Goal: Task Accomplishment & Management: Complete application form

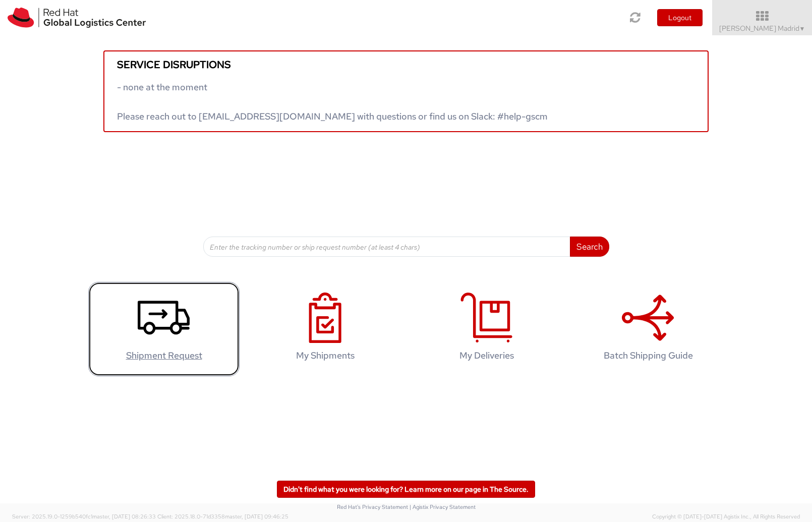
click at [155, 310] on icon at bounding box center [164, 317] width 52 height 50
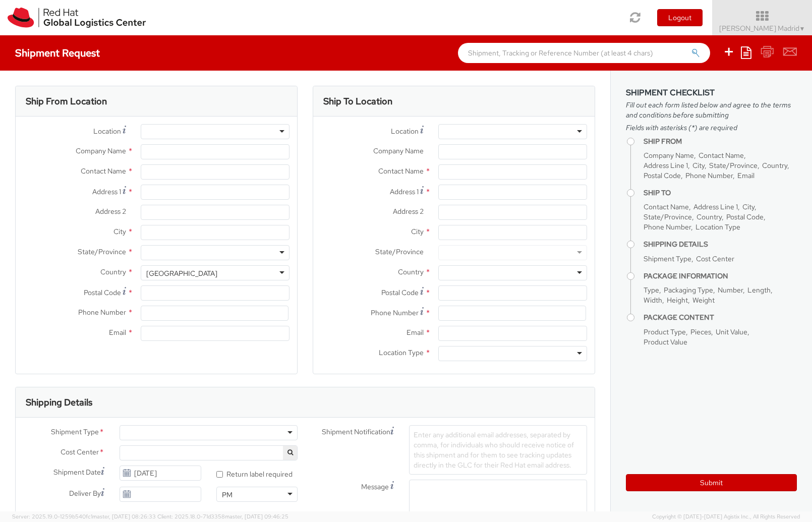
select select "706"
select select
click at [174, 136] on div at bounding box center [215, 131] width 149 height 15
type input "Red Hat"
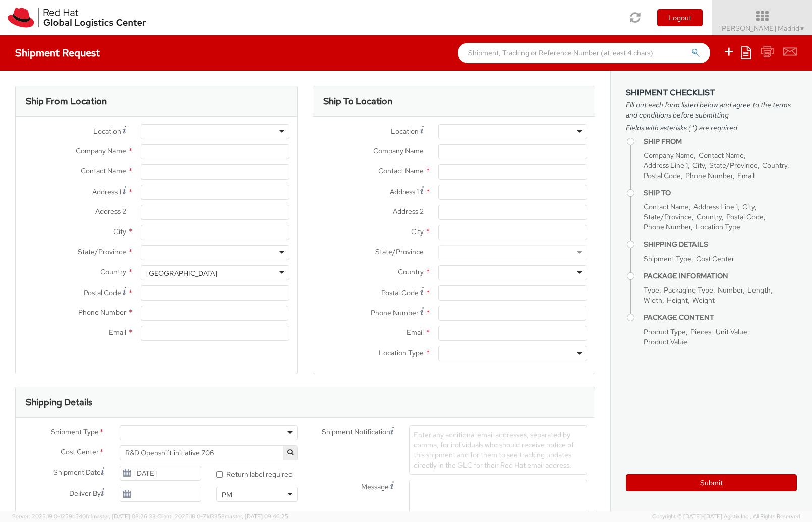
type input "[PERSON_NAME] Madrid"
type input "34914148855"
type input "jparrill@redhat.com"
click at [175, 196] on input "Address 1 *" at bounding box center [215, 191] width 149 height 15
type input "Avenida de America 7, 6C"
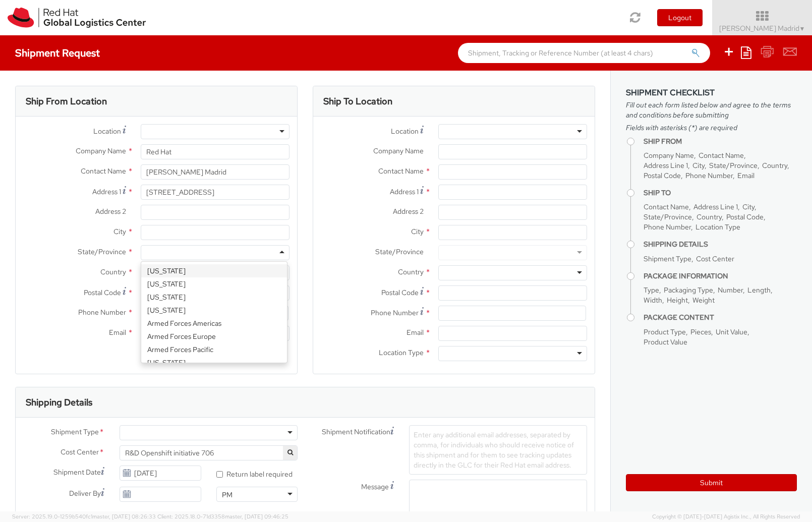
click at [189, 259] on div at bounding box center [215, 252] width 149 height 15
type input "mad"
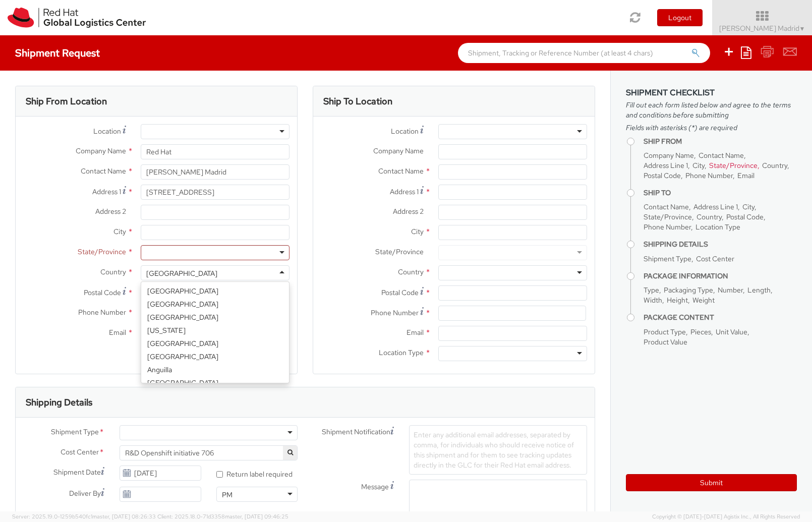
click at [205, 271] on div "United States" at bounding box center [215, 272] width 149 height 15
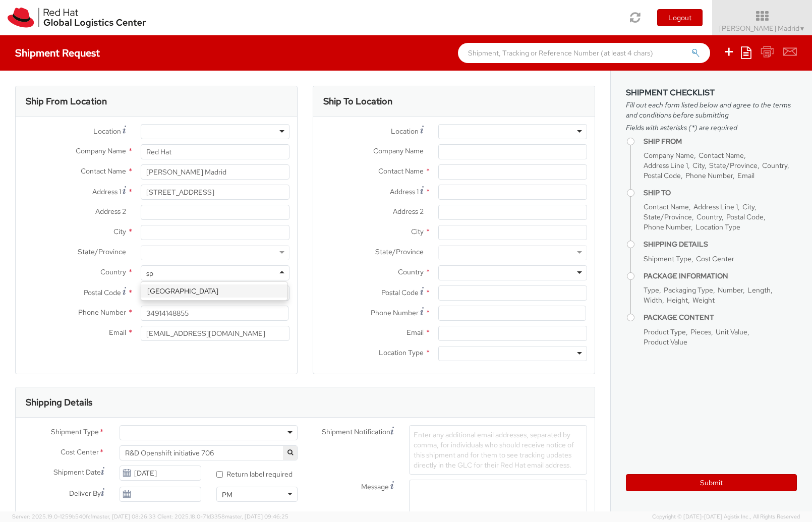
scroll to position [0, 0]
type input "spa"
select select "CM"
select select "KGS"
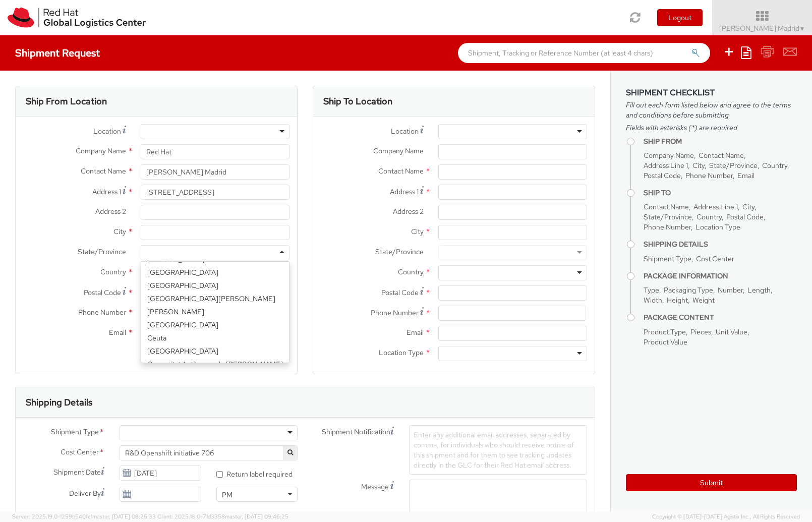
click at [196, 253] on div at bounding box center [215, 252] width 149 height 15
type input "Mad"
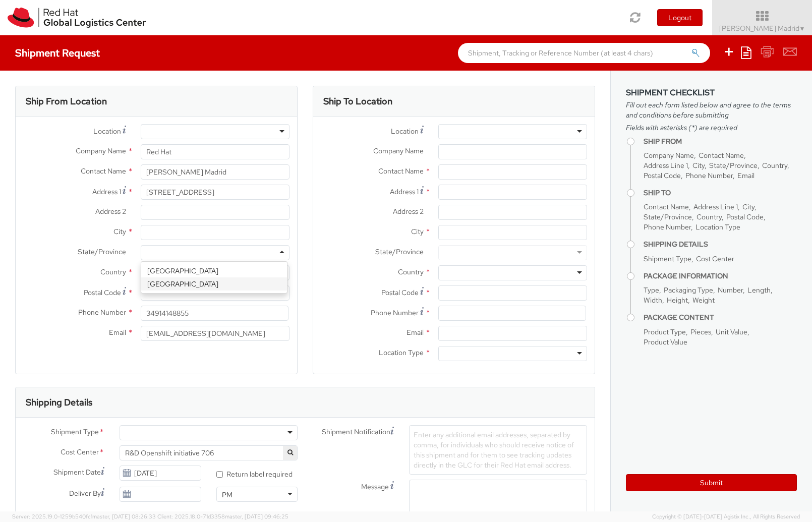
scroll to position [0, 0]
click at [183, 292] on input "Postal Code *" at bounding box center [215, 292] width 149 height 15
type input "28002"
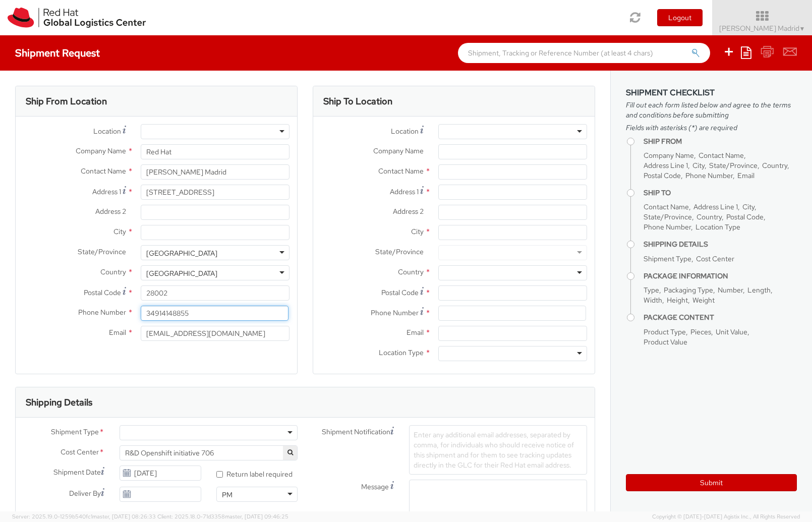
click at [199, 310] on input "34914148855" at bounding box center [215, 312] width 148 height 15
type input "696305939"
click at [277, 130] on div at bounding box center [215, 131] width 149 height 15
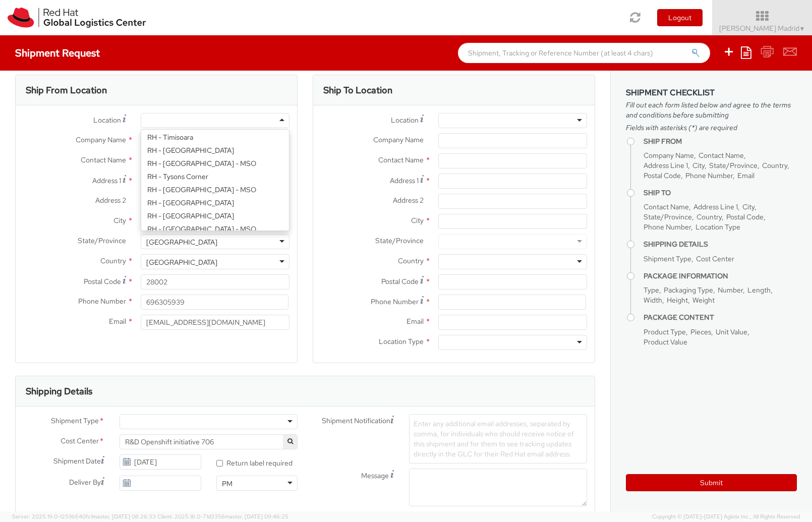
scroll to position [1739, 0]
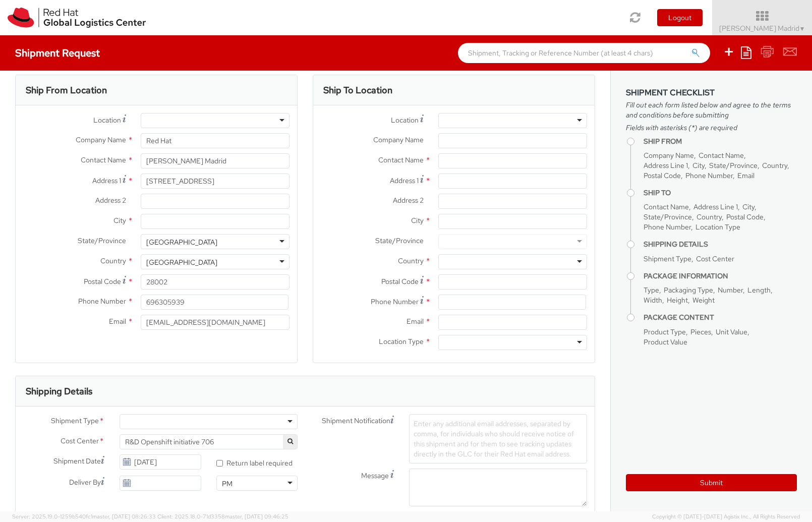
click at [55, 153] on label "Contact Name *" at bounding box center [74, 159] width 117 height 13
click at [181, 215] on input "City *" at bounding box center [215, 221] width 149 height 15
type input "Madrid"
click at [333, 69] on div "Shipment Request Save as template Create from template" at bounding box center [406, 52] width 812 height 35
click at [505, 118] on div at bounding box center [512, 120] width 149 height 15
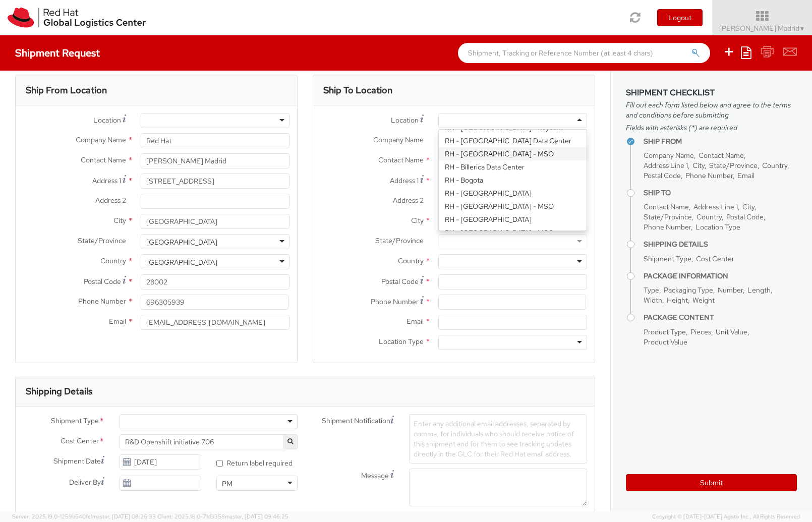
scroll to position [248, 0]
type input "Red Hat Czech s.r.o."
type input "Purkynova 647/111"
type input "BRNO"
type input "621 00"
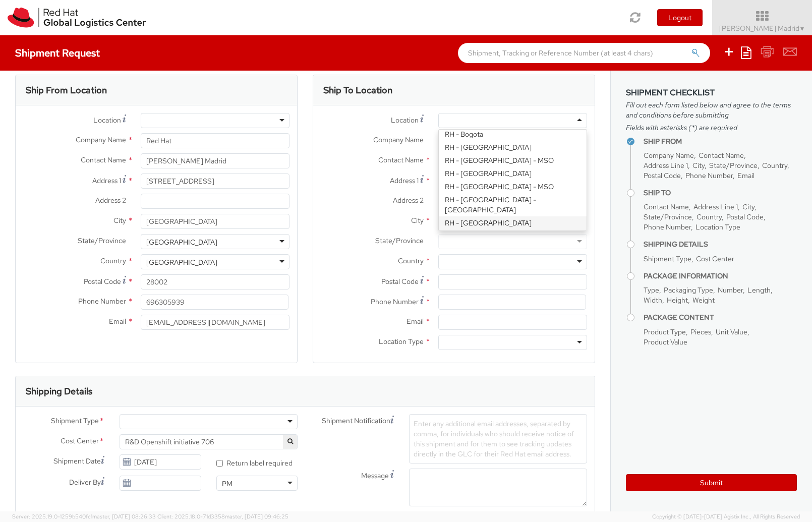
type input "420 532 294 555"
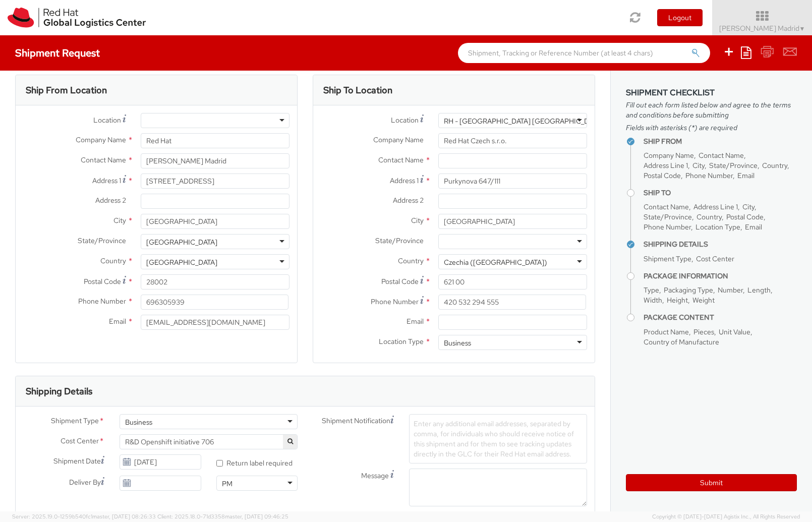
click at [420, 90] on div "Ship To Location" at bounding box center [453, 90] width 281 height 30
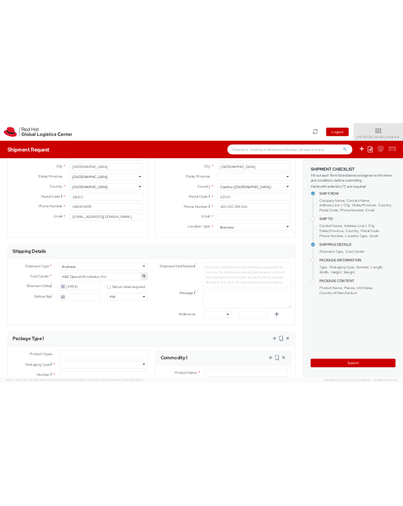
scroll to position [184, 0]
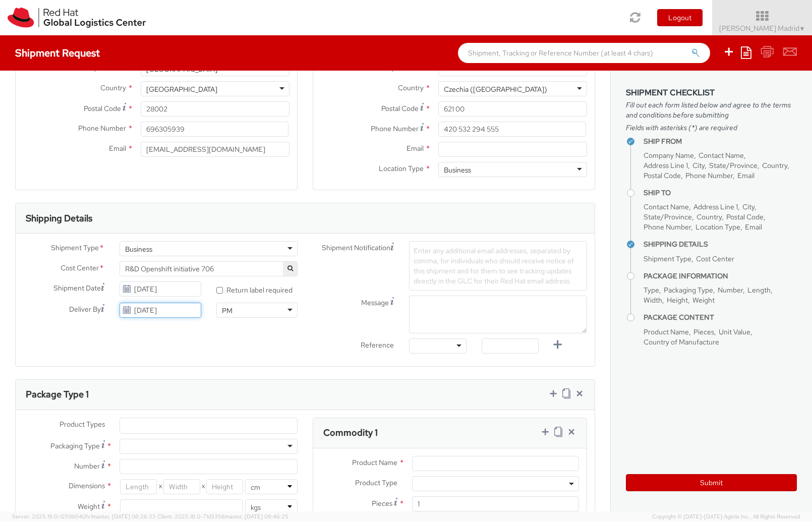
click at [148, 309] on input "09/15/2025" at bounding box center [159, 309] width 81 height 15
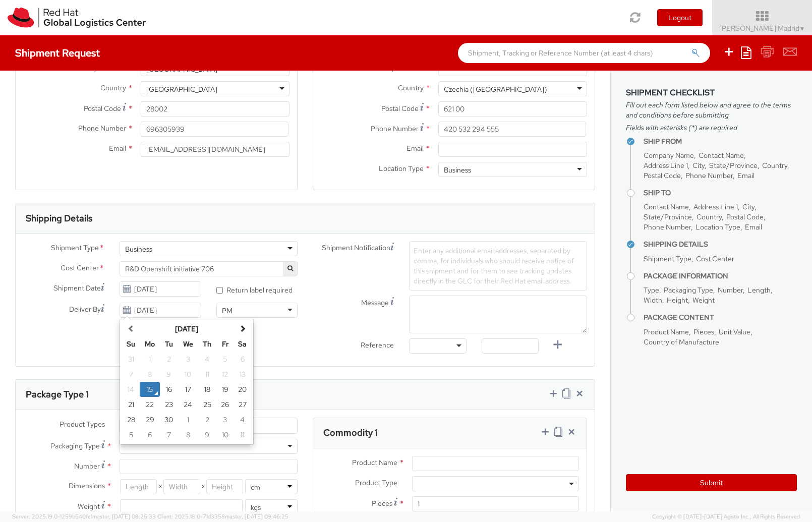
click at [50, 351] on div "Shipment Type * Business Business Business Cost Center * R&D Openshift initiati…" at bounding box center [305, 299] width 579 height 117
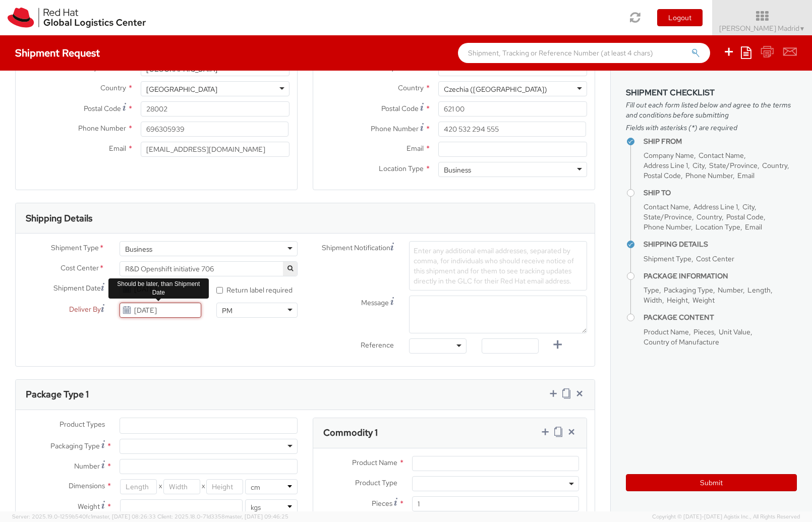
click at [140, 309] on input "09/15/2025" at bounding box center [159, 309] width 81 height 15
click at [166, 389] on td "16" at bounding box center [169, 389] width 18 height 15
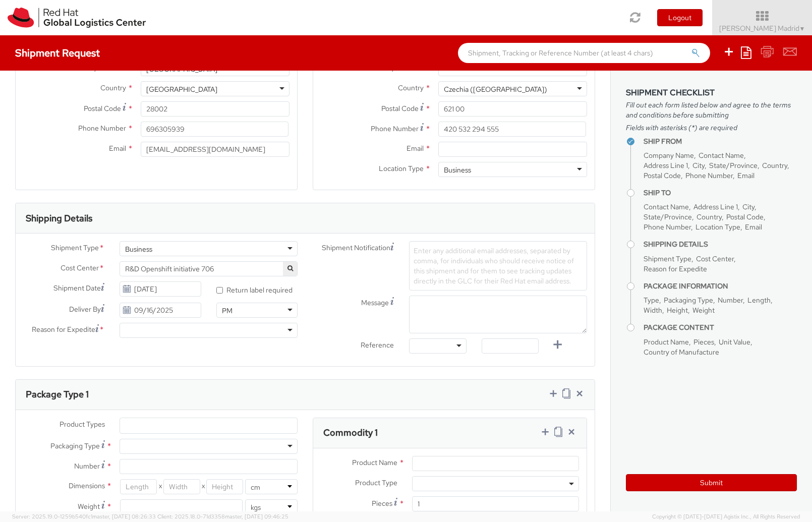
click at [160, 352] on div "Shipment Type * Business Business Business Cost Center * R&D Openshift initiati…" at bounding box center [305, 299] width 579 height 117
click at [187, 310] on input "09/16/2025" at bounding box center [159, 309] width 81 height 15
click at [296, 360] on div "Shipment Type * Business Business Business Cost Center * R&D Openshift initiati…" at bounding box center [305, 299] width 579 height 133
click at [192, 316] on input "09/16/2025" at bounding box center [159, 309] width 81 height 15
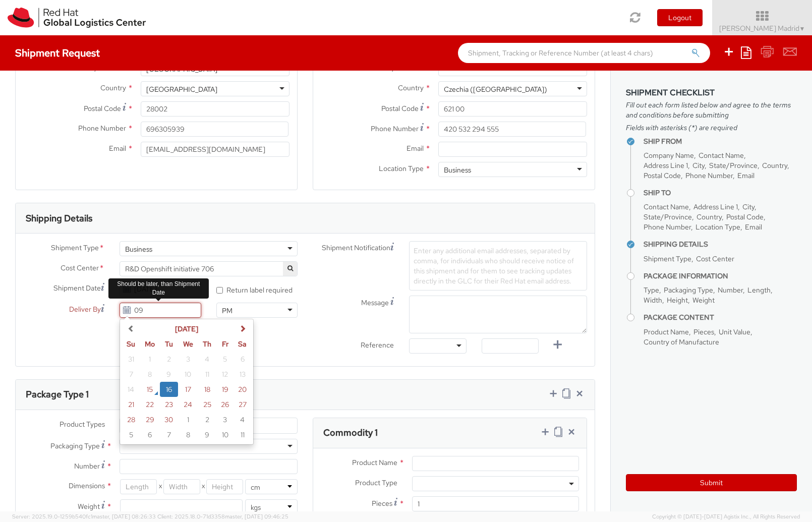
type input "0"
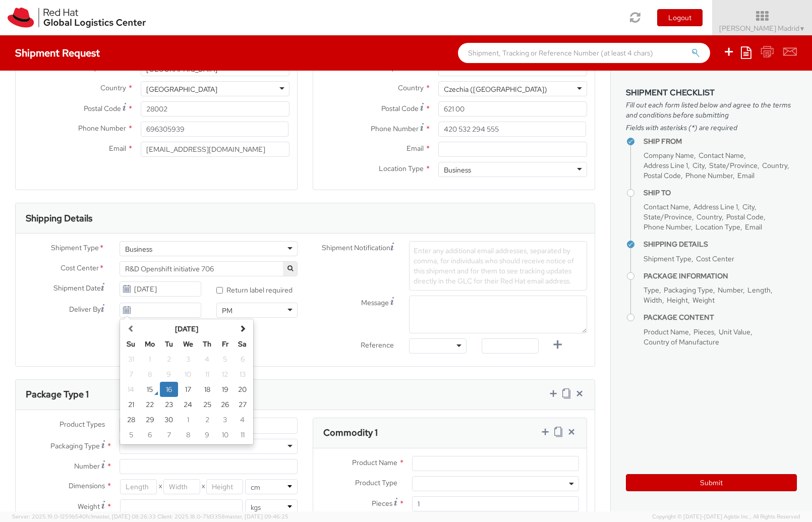
click at [291, 325] on div "Shipment Type * Business Business Business Cost Center * R&D Openshift initiati…" at bounding box center [305, 299] width 579 height 117
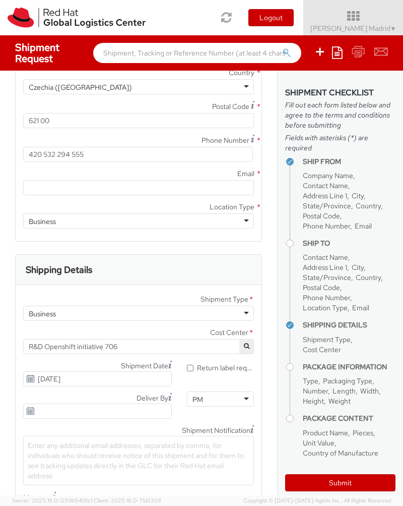
scroll to position [779, 0]
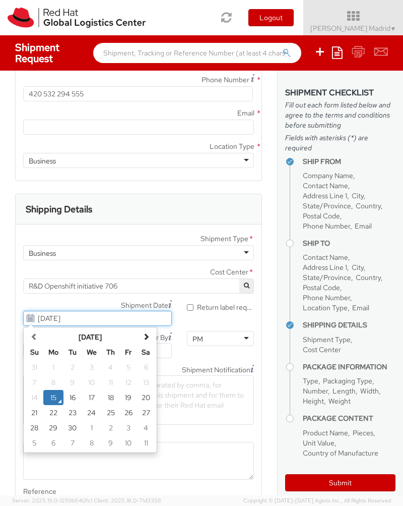
click at [105, 320] on input "09/15/2025" at bounding box center [97, 318] width 149 height 15
click at [74, 392] on td "16" at bounding box center [73, 397] width 18 height 15
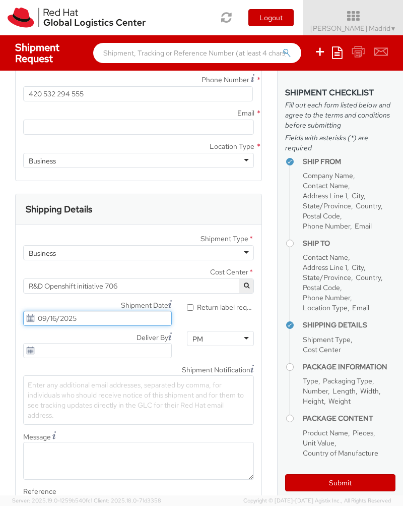
click at [61, 316] on input "09/16/2025" at bounding box center [97, 318] width 149 height 15
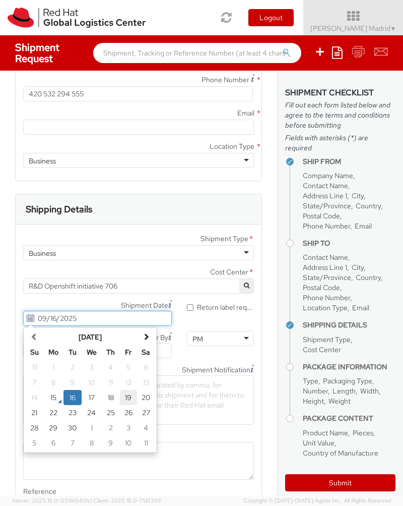
click at [128, 397] on td "19" at bounding box center [129, 397] width 18 height 15
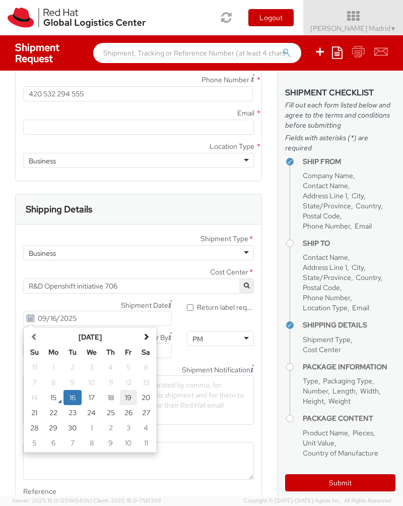
type input "09/19/2025"
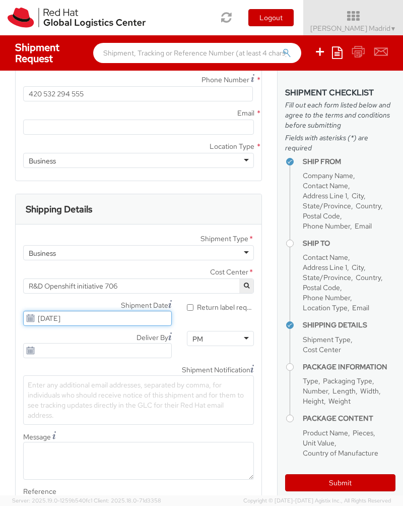
click at [101, 318] on input "09/19/2025" at bounding box center [97, 318] width 149 height 15
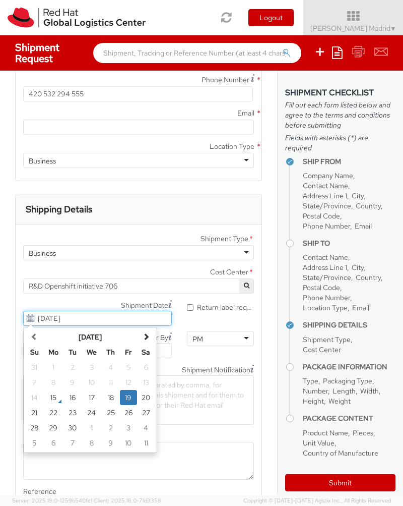
click at [124, 398] on td "19" at bounding box center [129, 397] width 18 height 15
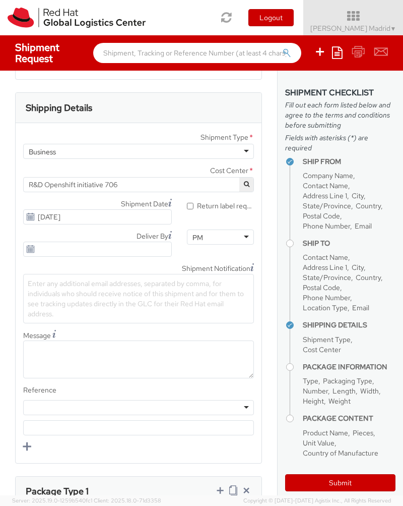
scroll to position [883, 0]
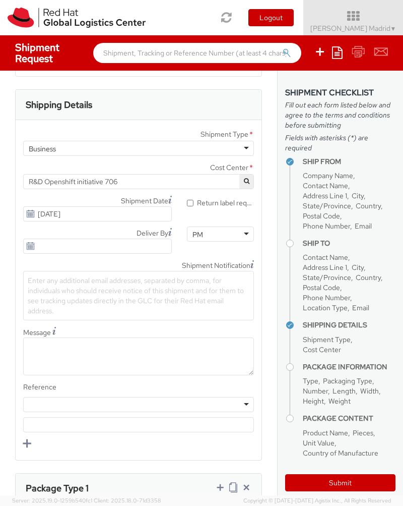
click at [111, 408] on div at bounding box center [138, 404] width 231 height 15
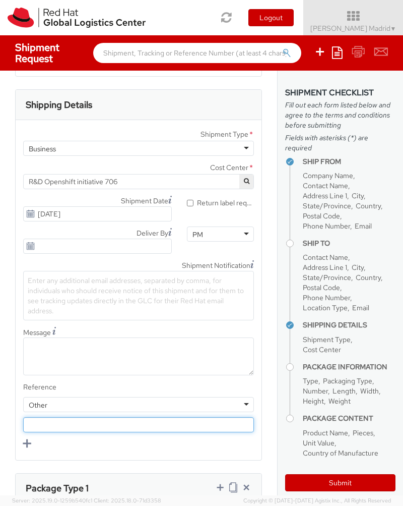
click at [47, 418] on input "text" at bounding box center [138, 424] width 231 height 15
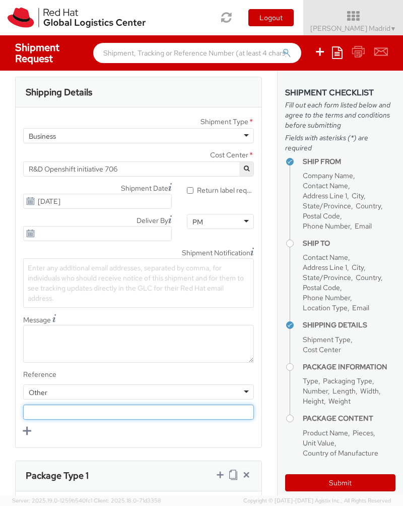
scroll to position [898, 0]
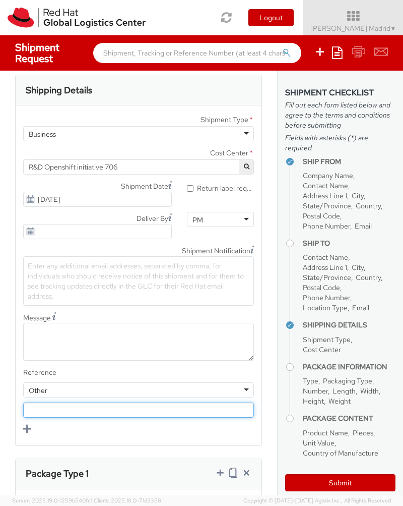
click at [44, 409] on input "text" at bounding box center [138, 409] width 231 height 15
paste input "RPCI0079722"
type input "RPCI0079722"
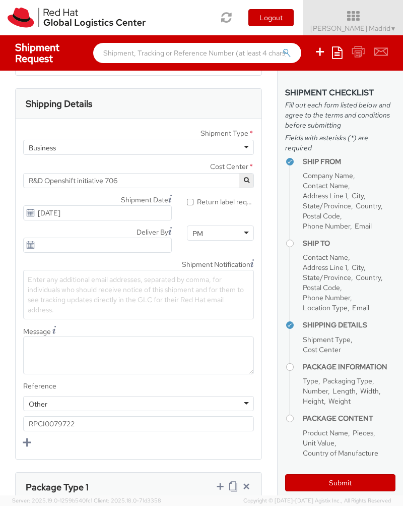
scroll to position [878, 0]
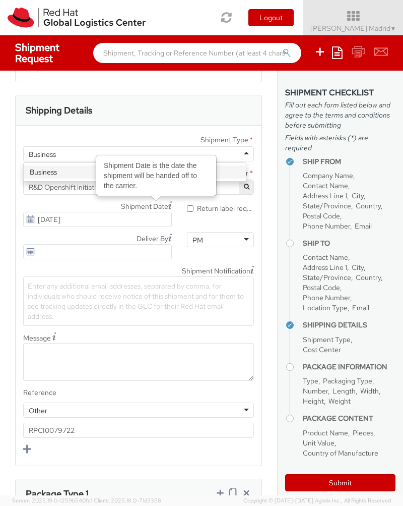
click at [236, 150] on div "Business" at bounding box center [138, 153] width 231 height 15
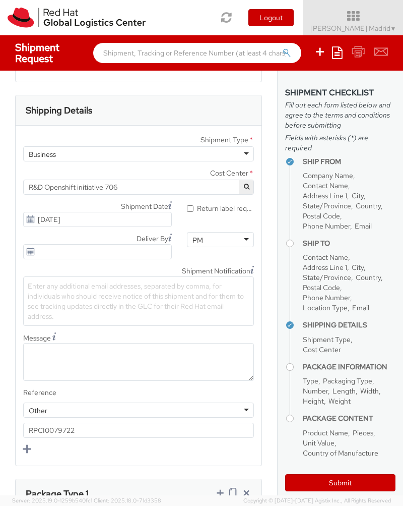
click at [236, 150] on div "Business" at bounding box center [138, 153] width 231 height 15
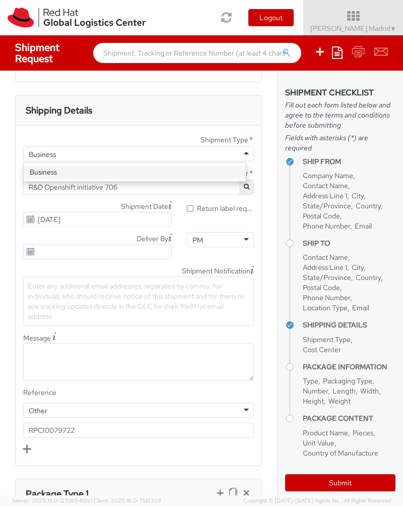
click at [168, 136] on label "Shipment Type *" at bounding box center [139, 139] width 246 height 13
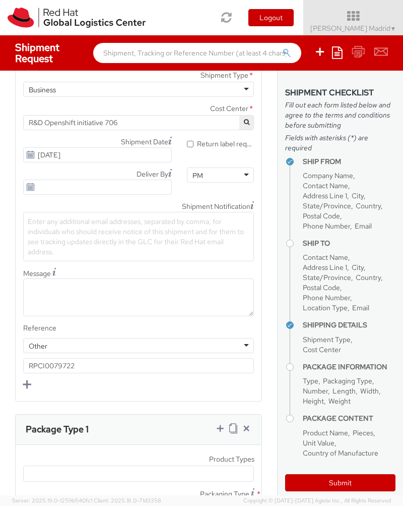
scroll to position [948, 0]
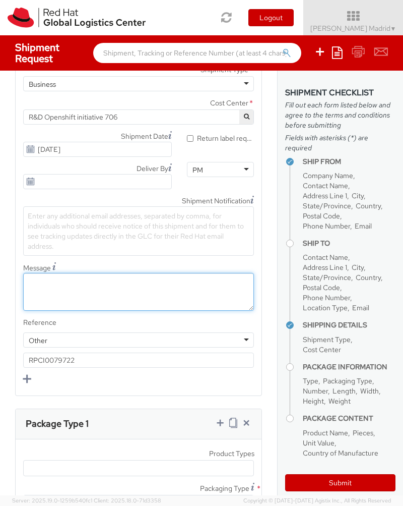
click at [118, 297] on textarea "Message" at bounding box center [138, 292] width 231 height 38
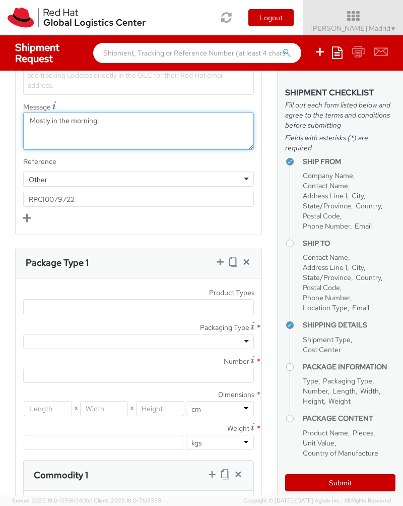
scroll to position [1129, 0]
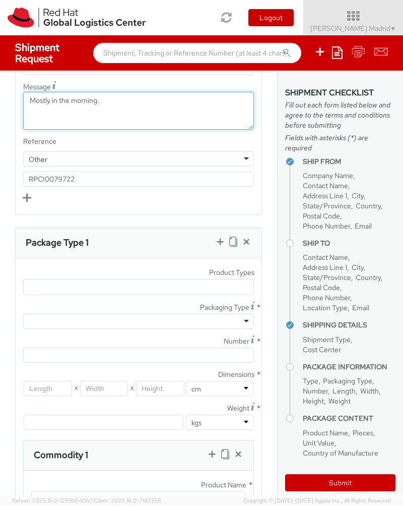
type textarea "Mostly in the morning."
click at [221, 283] on ul at bounding box center [139, 286] width 230 height 15
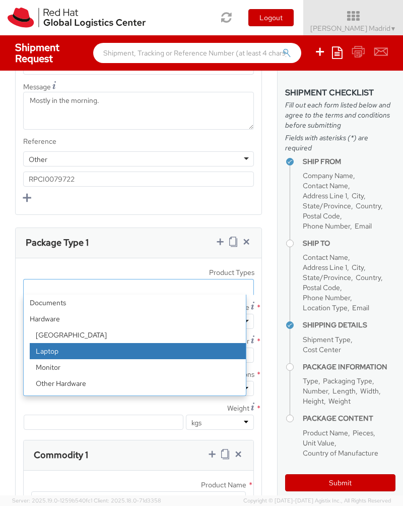
select select "LAPTOP"
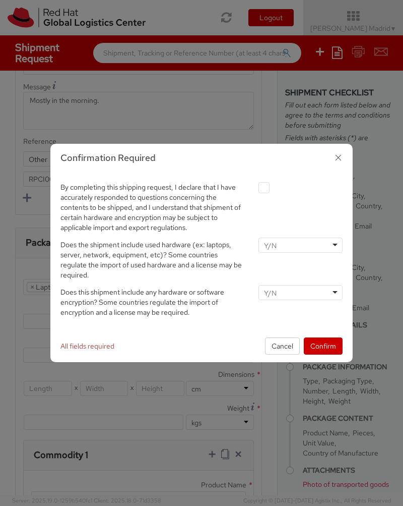
click at [281, 249] on div at bounding box center [301, 244] width 84 height 15
click at [269, 293] on input "select-one" at bounding box center [271, 293] width 15 height 10
click at [324, 343] on button "Confirm" at bounding box center [323, 345] width 39 height 17
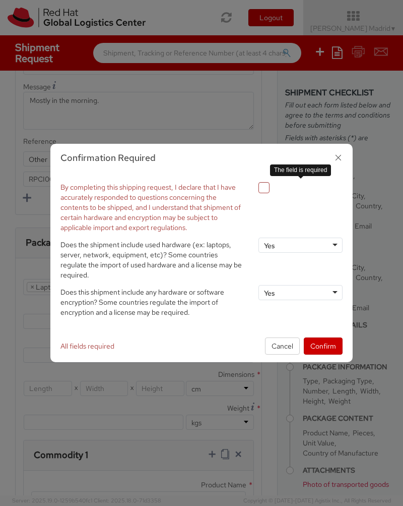
click at [264, 186] on label at bounding box center [264, 187] width 11 height 11
click at [256, 186] on input "checkbox" at bounding box center [252, 187] width 7 height 7
checkbox input "true"
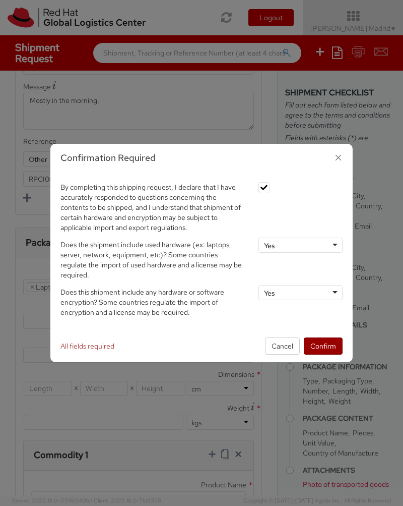
click at [310, 347] on button "Confirm" at bounding box center [323, 345] width 39 height 17
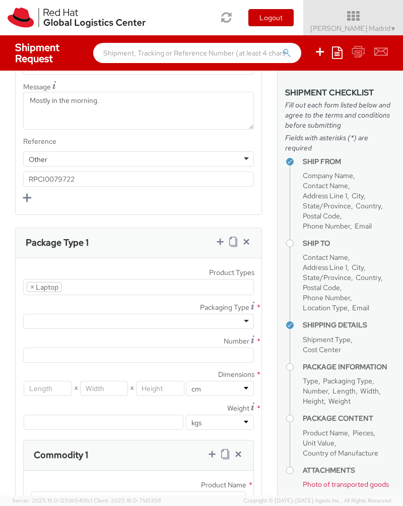
click at [94, 320] on div at bounding box center [138, 321] width 231 height 15
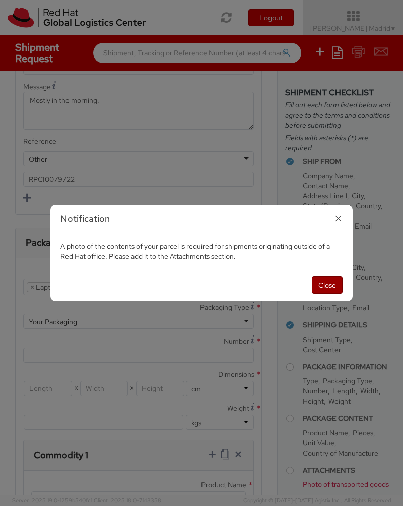
click at [328, 284] on button "Close" at bounding box center [327, 284] width 31 height 17
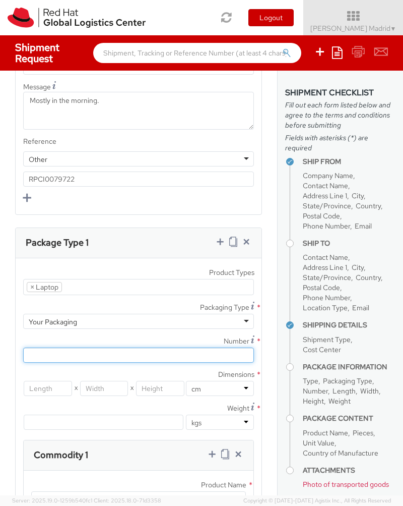
click at [78, 358] on input "Number *" at bounding box center [138, 354] width 231 height 15
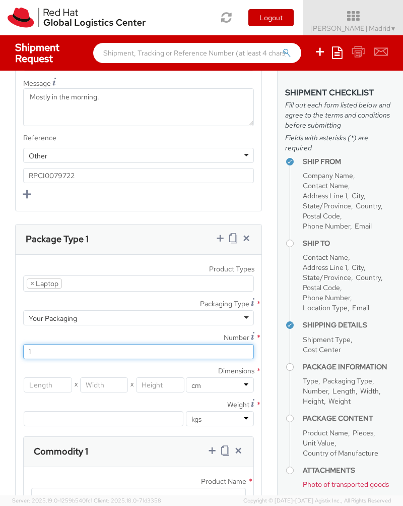
scroll to position [1133, 0]
type input "1"
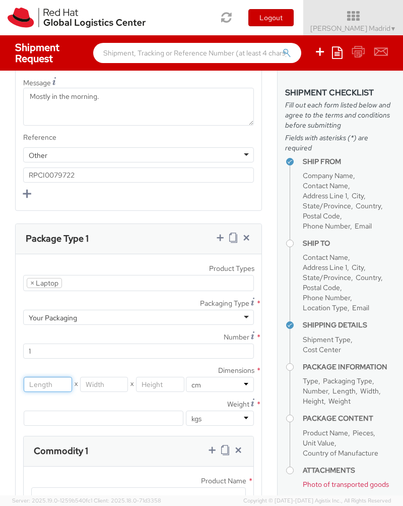
click at [60, 385] on input "number" at bounding box center [48, 384] width 48 height 15
type input "40"
click at [161, 383] on input "number" at bounding box center [160, 384] width 48 height 15
type input "31"
click at [102, 384] on input "number" at bounding box center [104, 384] width 48 height 15
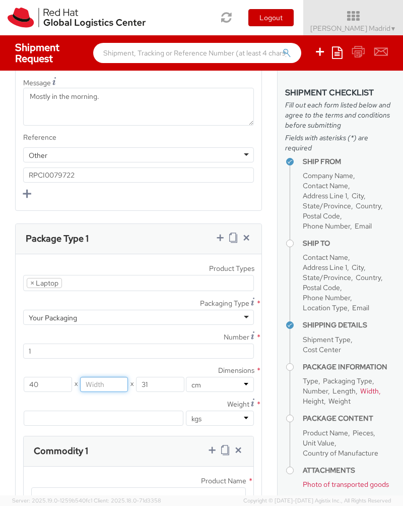
click at [117, 386] on input "number" at bounding box center [104, 384] width 48 height 15
type input "10"
type input "10.5"
click at [65, 398] on label "Weight *" at bounding box center [139, 404] width 246 height 14
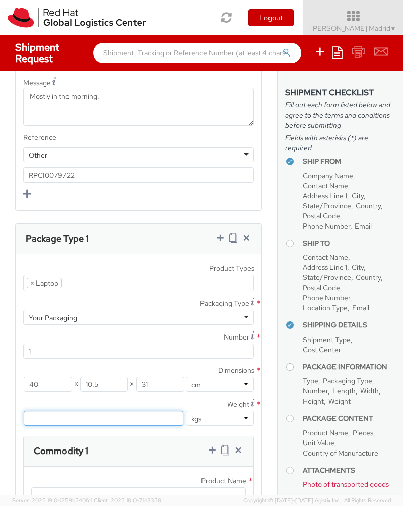
click at [73, 423] on input "number" at bounding box center [104, 417] width 160 height 15
type input "3"
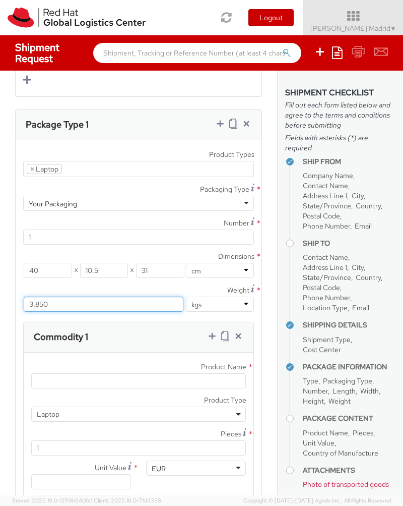
scroll to position [1291, 0]
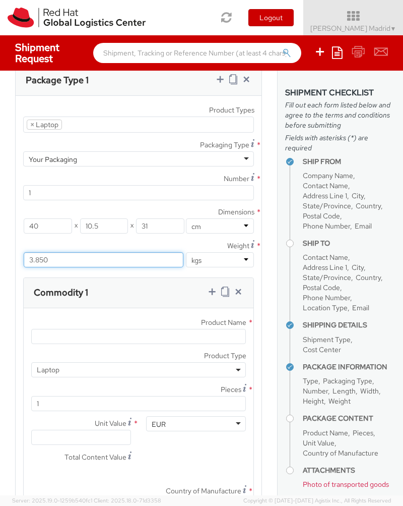
type input "3.850"
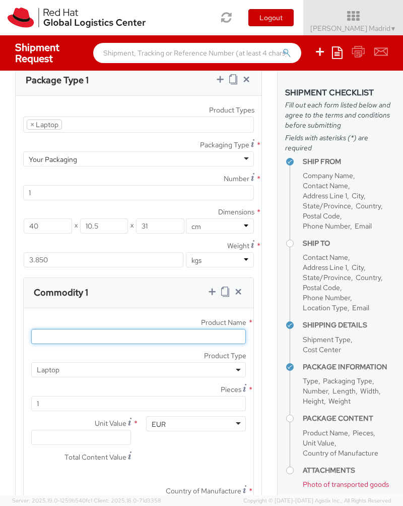
click at [81, 332] on input "Product Name *" at bounding box center [138, 336] width 215 height 15
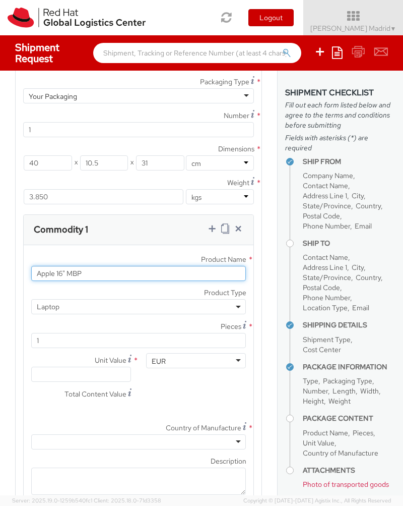
scroll to position [1373, 0]
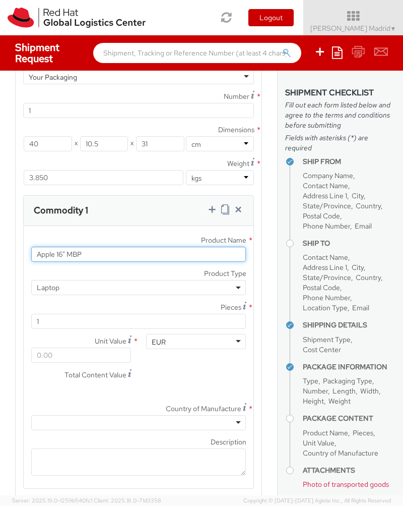
type input "Apple 16" MBP"
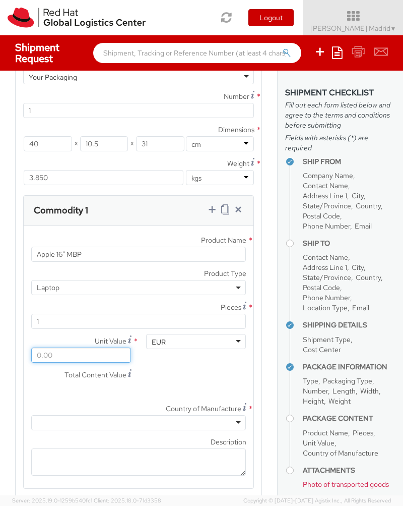
click at [111, 356] on input "Unit Value *" at bounding box center [81, 354] width 100 height 15
type input "5.00"
type input "50.00"
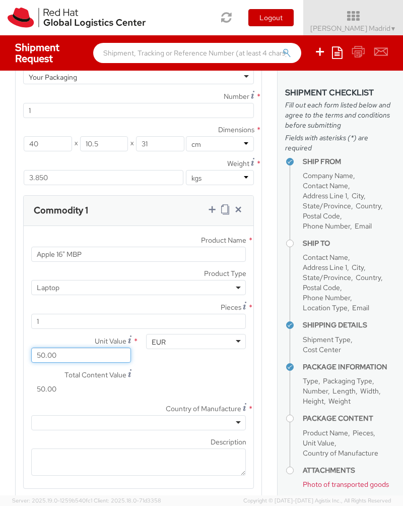
type input "500.00"
type input "5,000.00"
type input "500.00"
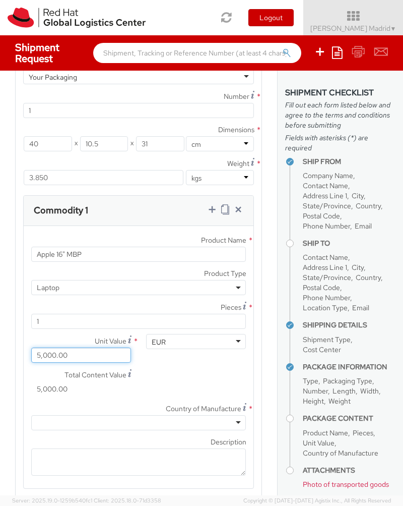
type input "500.00"
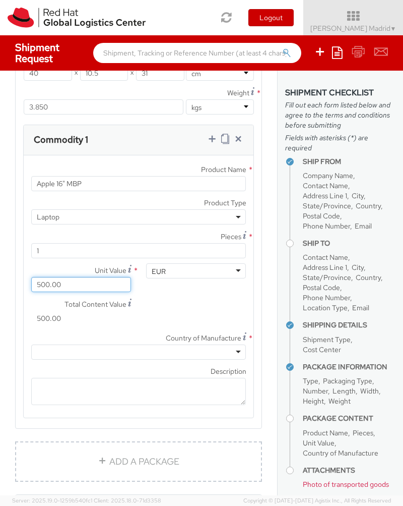
scroll to position [1445, 0]
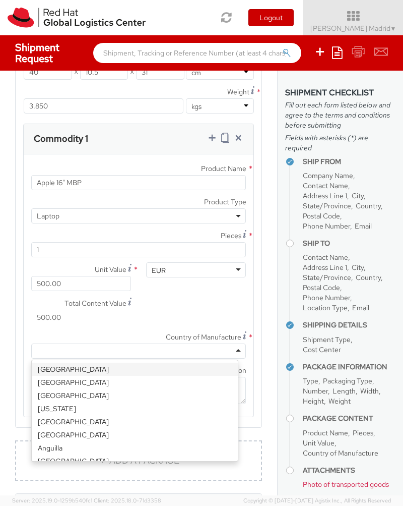
click at [144, 351] on div at bounding box center [138, 350] width 215 height 15
type input "chi"
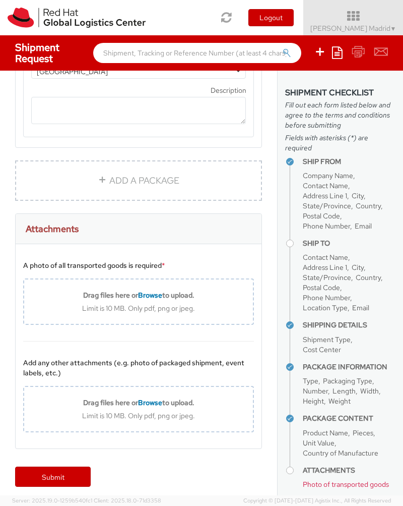
scroll to position [1727, 0]
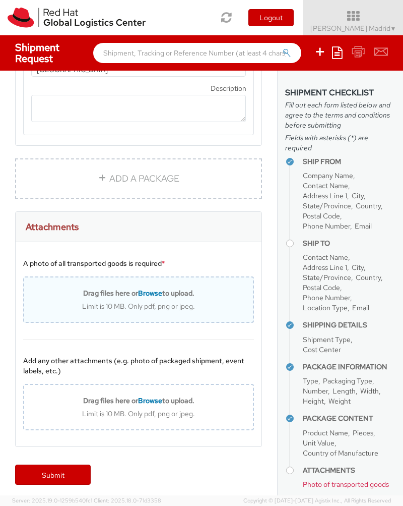
click at [148, 291] on span "Browse" at bounding box center [150, 292] width 24 height 9
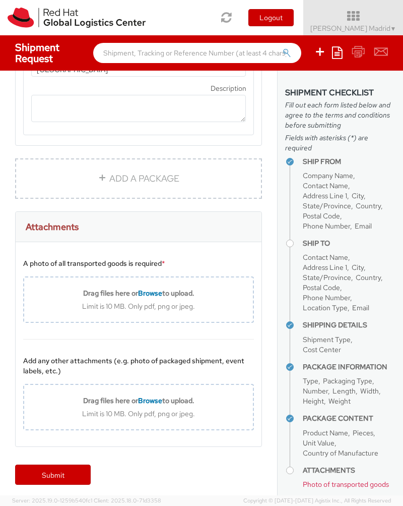
type input "C:\fakepath\2025-09-15 11.19.13.jpg"
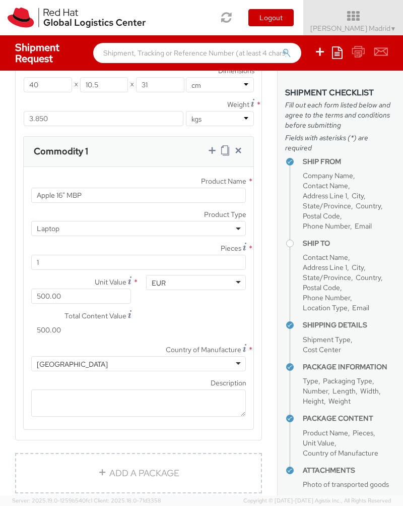
scroll to position [1923, 0]
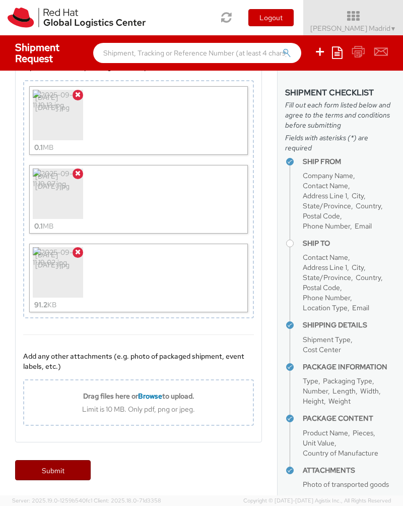
click at [68, 470] on link "Submit" at bounding box center [53, 470] width 76 height 20
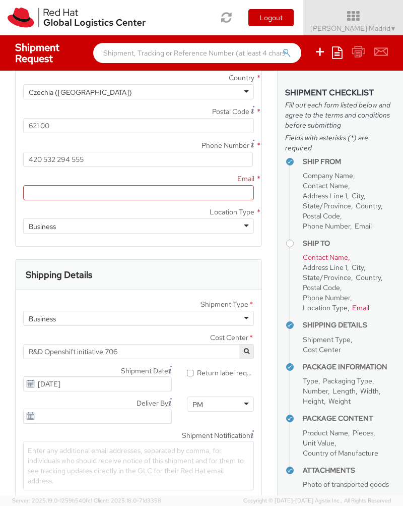
scroll to position [712, 0]
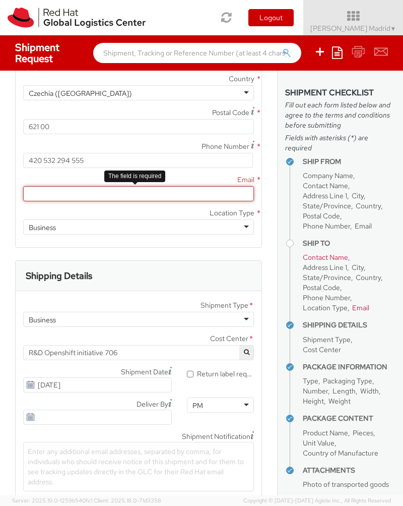
click at [185, 196] on input "Email *" at bounding box center [138, 193] width 231 height 15
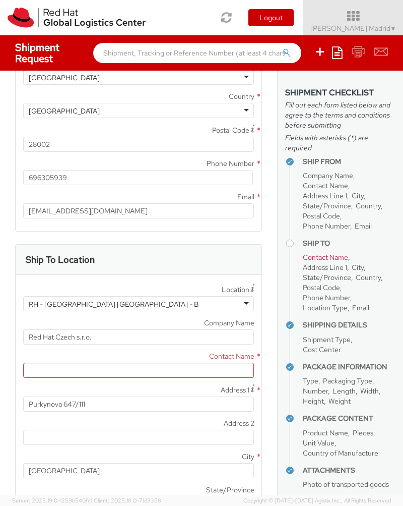
scroll to position [289, 0]
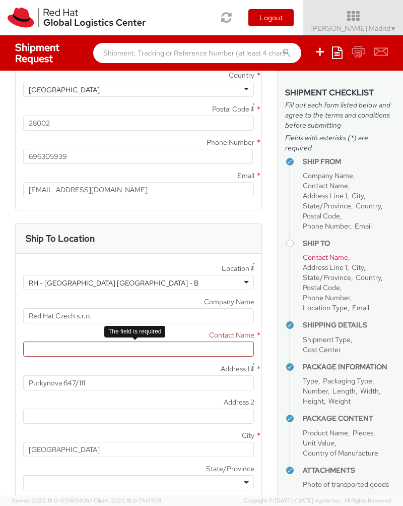
type input "jparrill@redhat.com"
click at [193, 350] on input "text" at bounding box center [138, 348] width 231 height 15
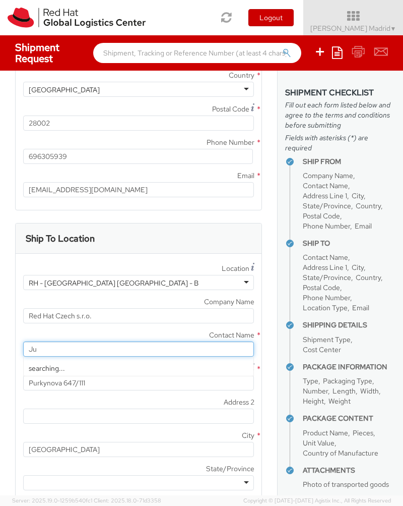
type input "J"
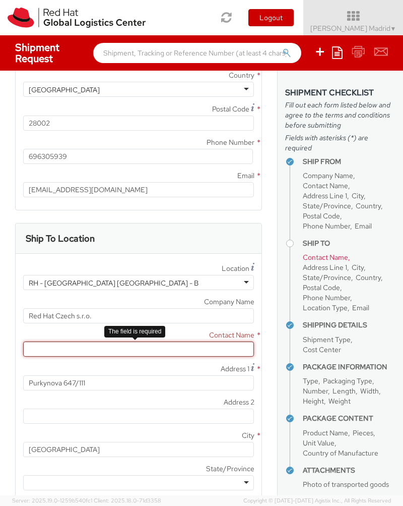
click at [101, 348] on input "text" at bounding box center [138, 348] width 231 height 15
paste input "Red Hat IT - Endpoint Systems"
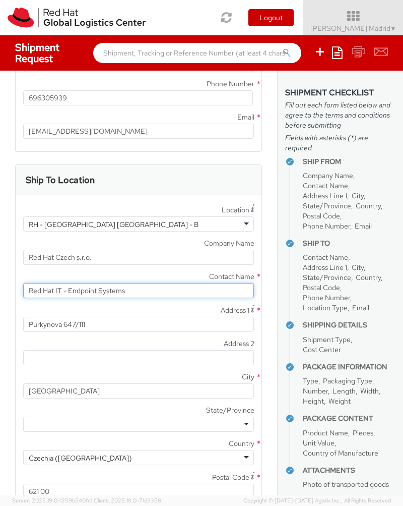
scroll to position [374, 0]
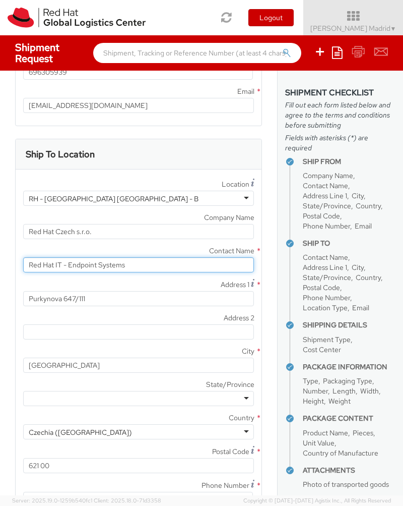
type input "Red Hat IT - Endpoint Systems"
click at [87, 400] on div at bounding box center [138, 398] width 231 height 15
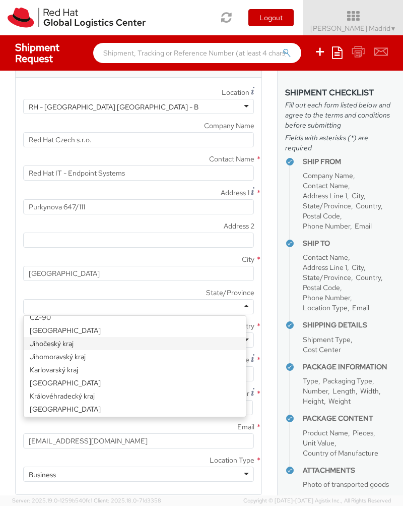
scroll to position [199, 0]
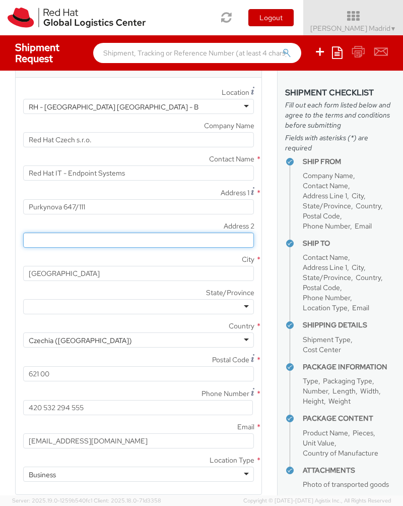
click at [108, 237] on input "Address 2 *" at bounding box center [138, 239] width 231 height 15
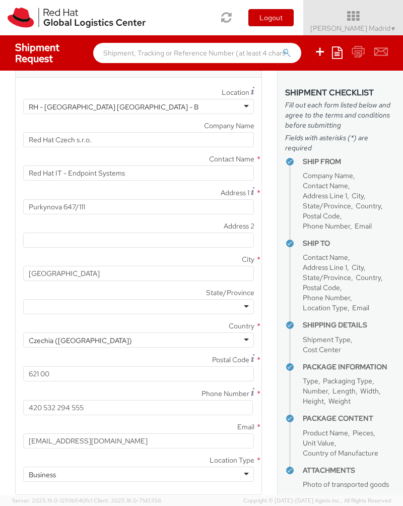
click at [115, 224] on label "Address 2 *" at bounding box center [139, 225] width 246 height 13
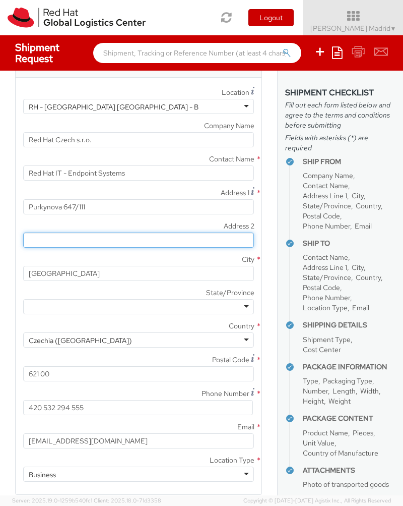
click at [115, 232] on input "Address 2 *" at bounding box center [138, 239] width 231 height 15
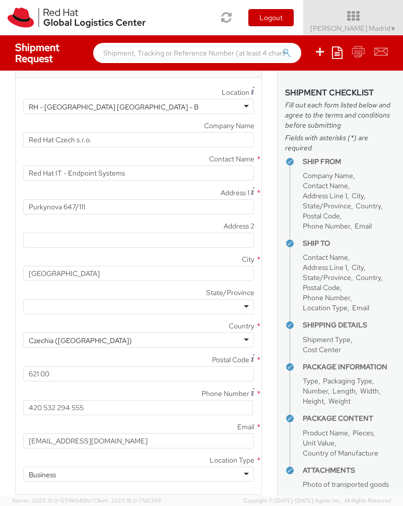
click at [117, 220] on label "Address 2 *" at bounding box center [139, 225] width 246 height 13
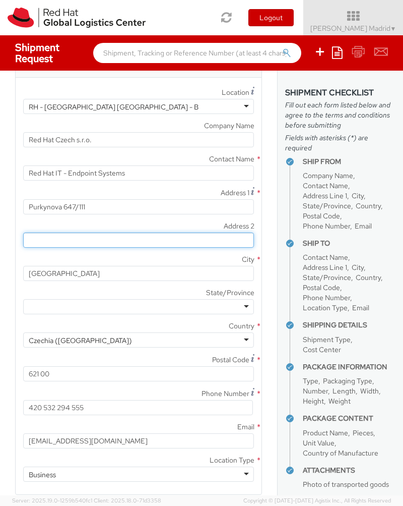
click at [117, 232] on input "Address 2 *" at bounding box center [138, 239] width 231 height 15
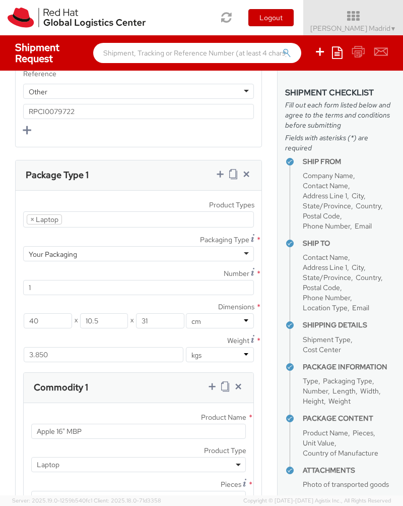
scroll to position [1923, 0]
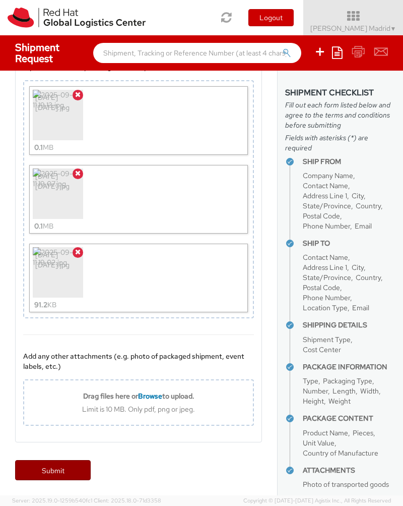
click at [73, 471] on link "Submit" at bounding box center [53, 470] width 76 height 20
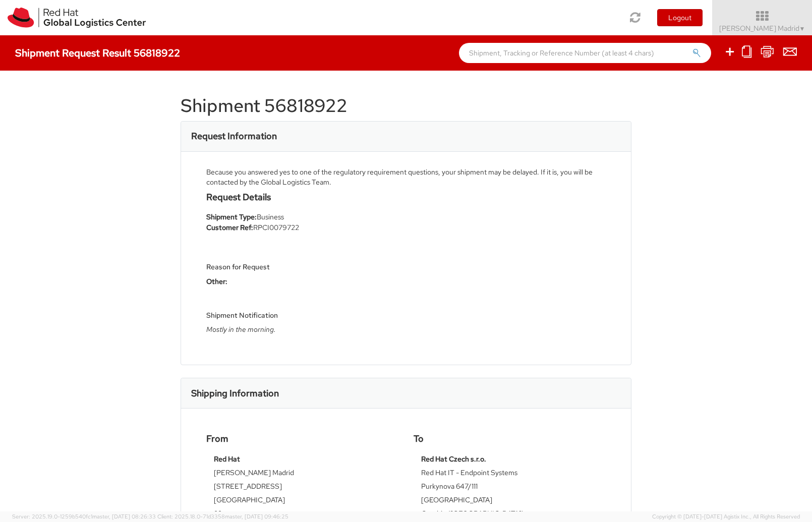
click at [291, 106] on h1 "Shipment 56818922" at bounding box center [405, 106] width 451 height 20
copy h1 "56818922"
click at [118, 215] on div "Shipment 56818922 Request Information Because you answered yes to one of the re…" at bounding box center [406, 291] width 812 height 441
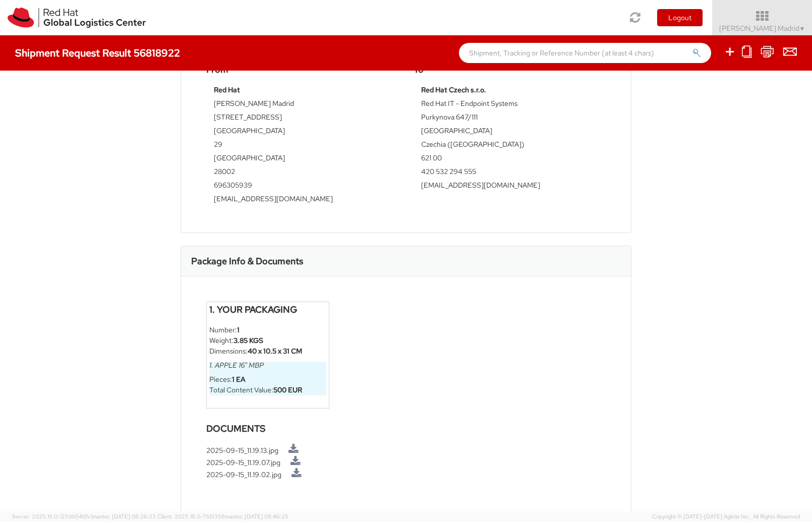
scroll to position [374, 0]
